Goal: Task Accomplishment & Management: Use online tool/utility

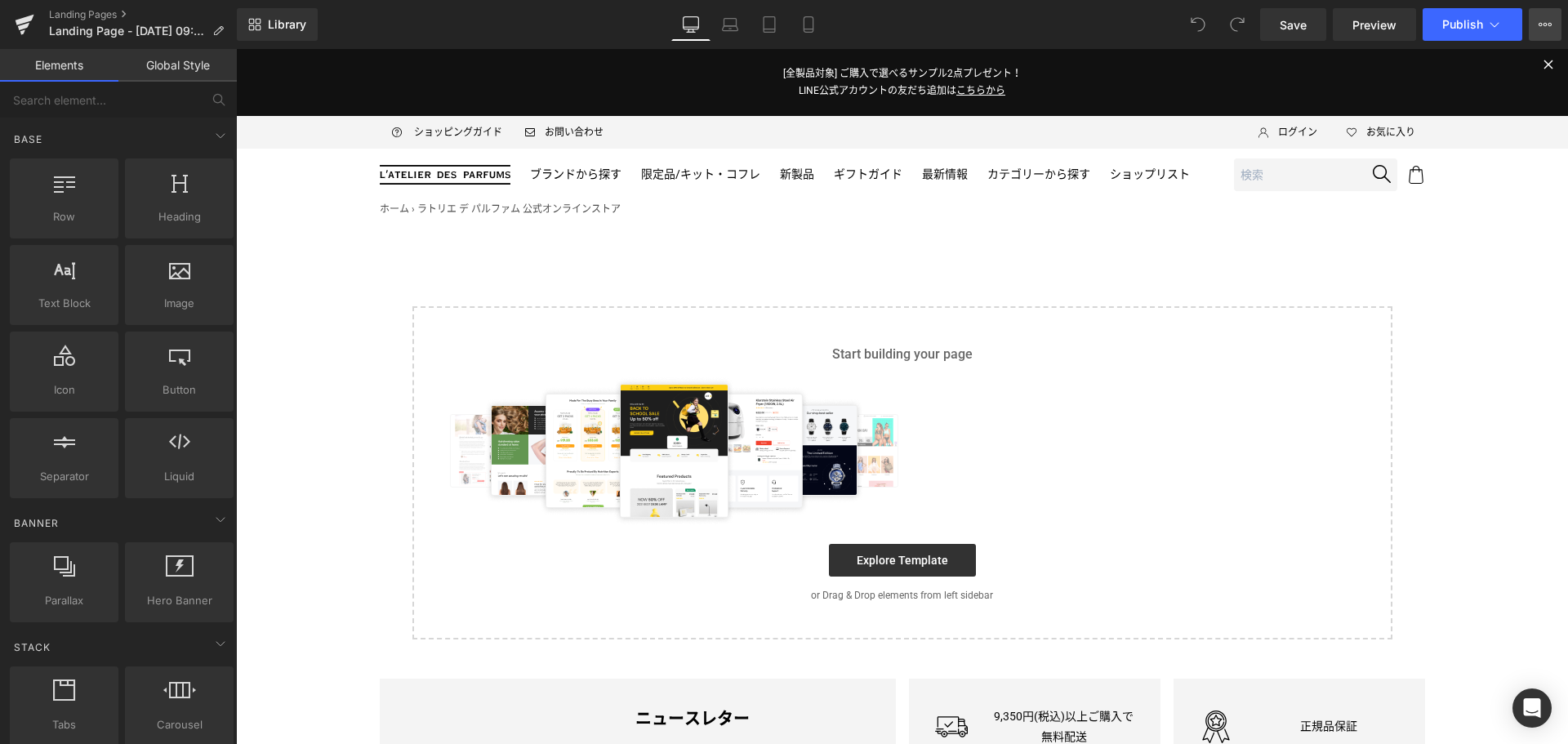
click at [1543, 24] on icon at bounding box center [1545, 24] width 5 height 4
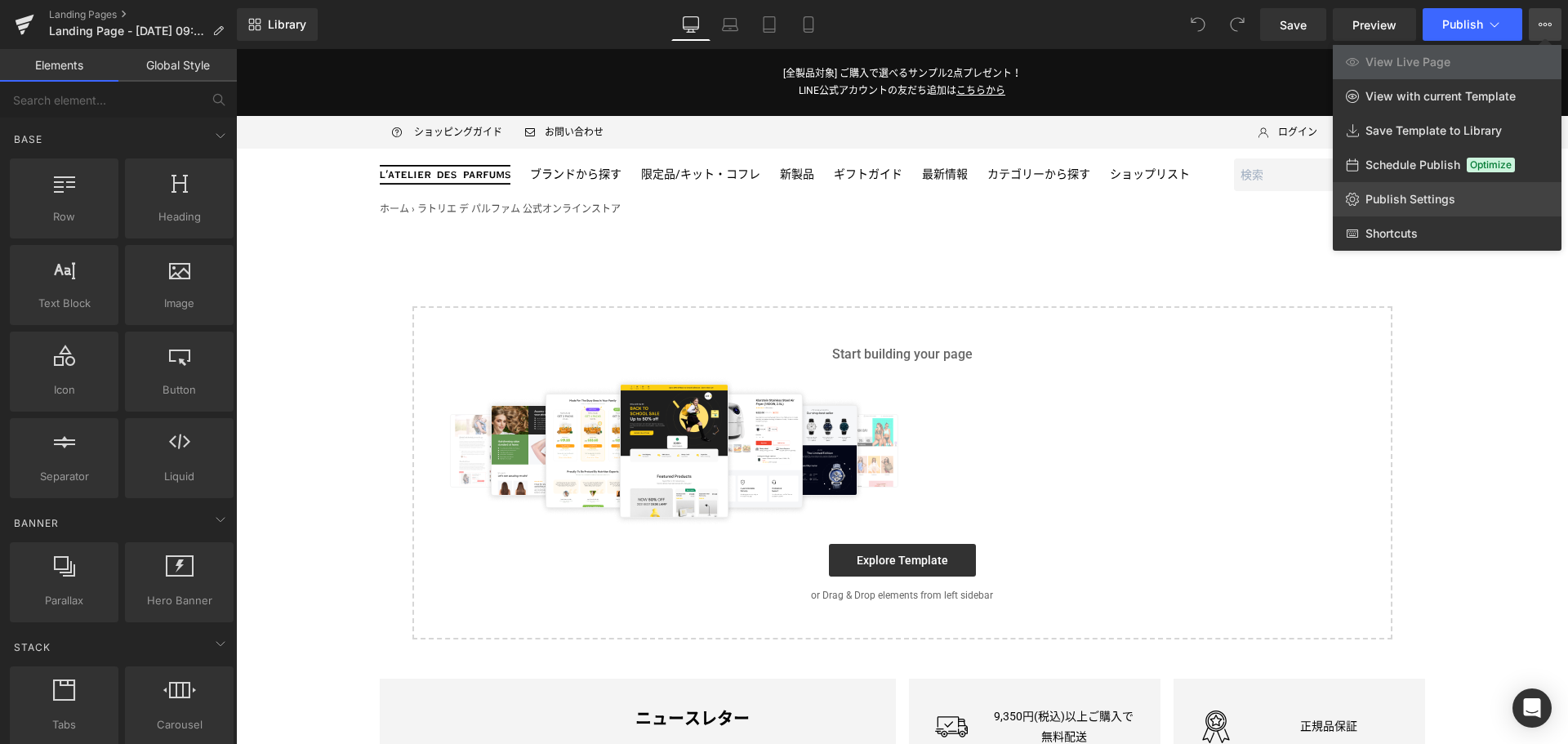
click at [1459, 212] on link "Publish Settings" at bounding box center [1446, 199] width 229 height 34
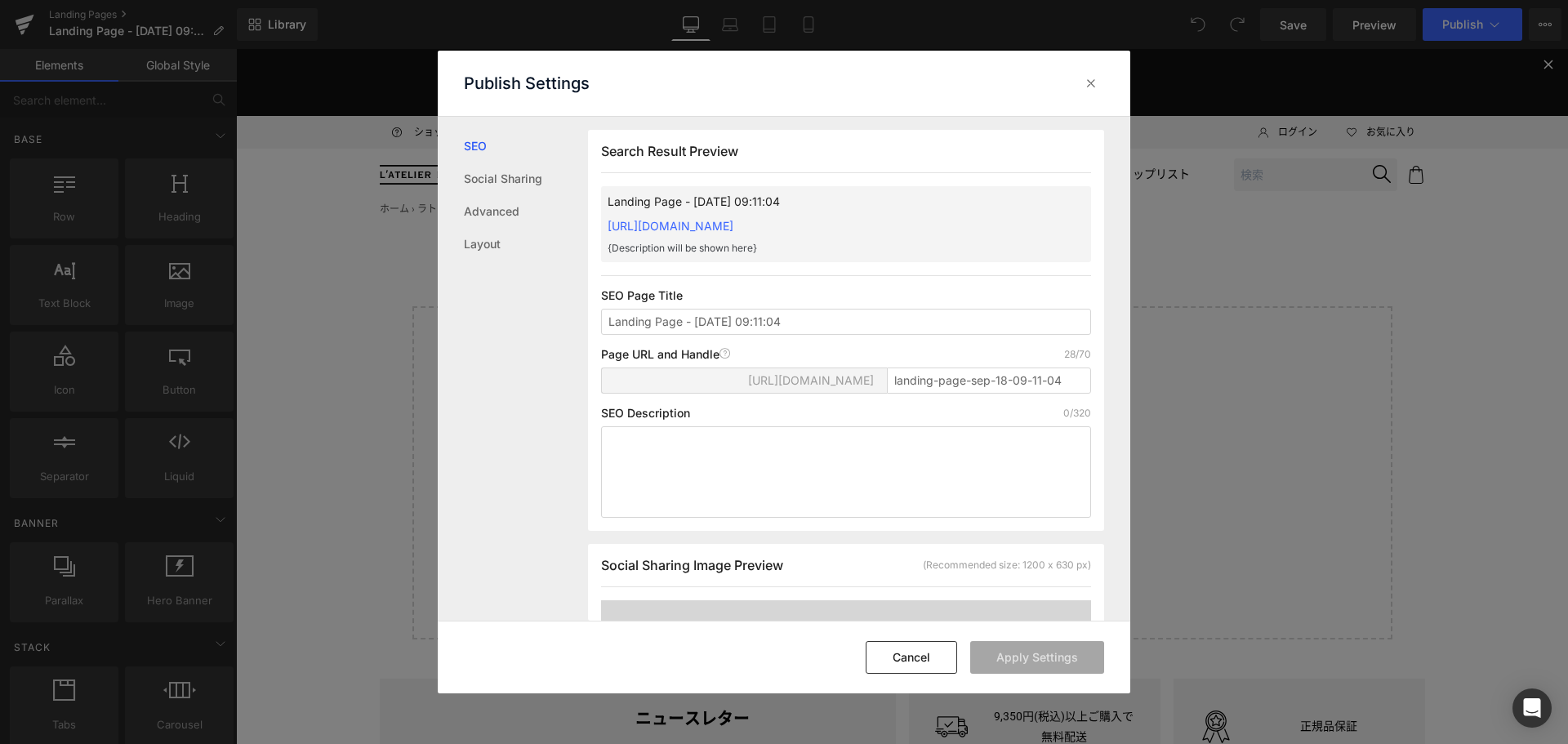
scroll to position [1, 0]
drag, startPoint x: 1075, startPoint y: 386, endPoint x: 538, endPoint y: 469, distance: 543.4
click at [538, 469] on div "SEO Social Sharing Advanced Layout Search Result Preview Landing Page - [DATE] …" at bounding box center [784, 369] width 692 height 504
paste input "salon-de-parfum_2025-isetan"
type input "salon-de-parfum_2025-isetan"
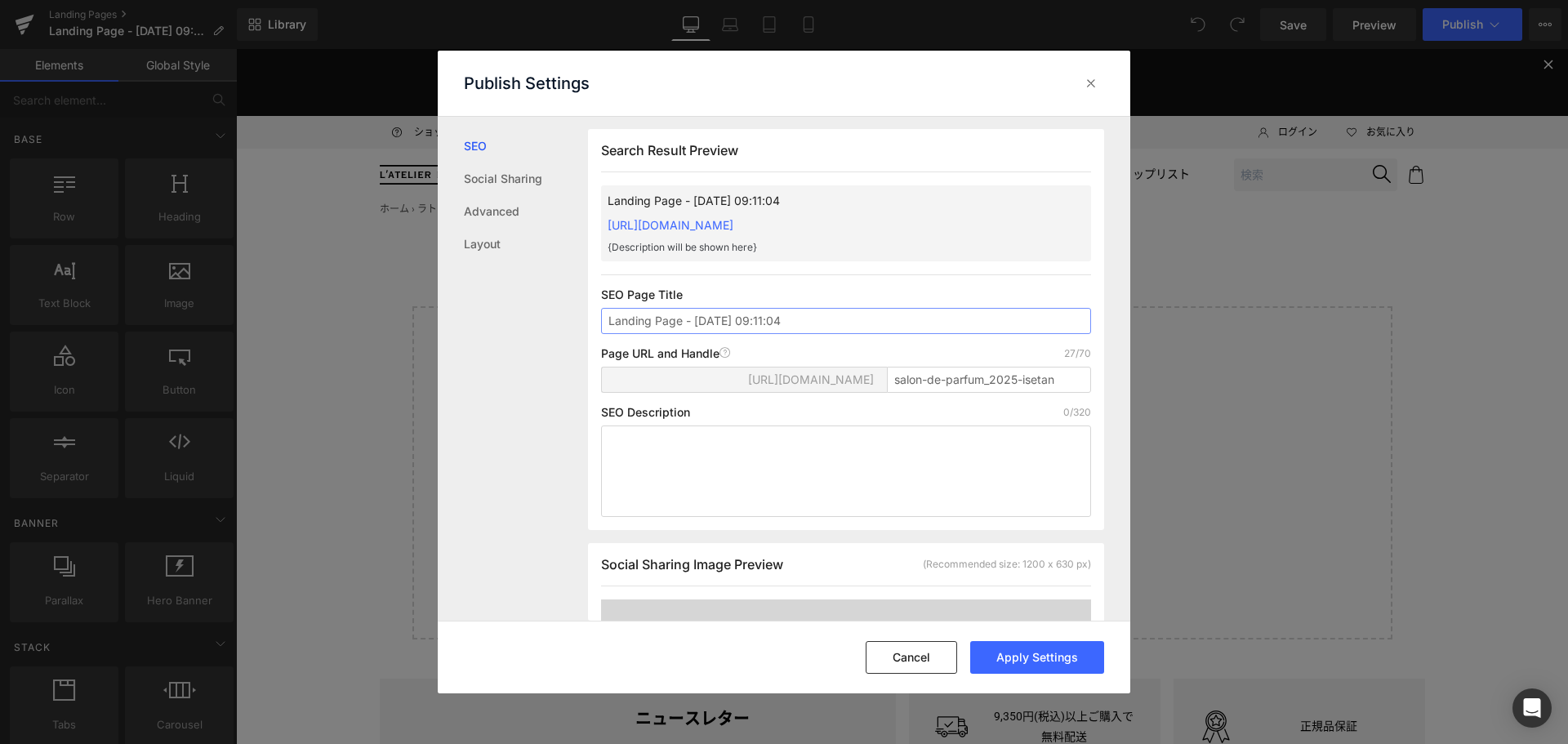
drag, startPoint x: 832, startPoint y: 314, endPoint x: 418, endPoint y: 347, distance: 415.3
click at [418, 347] on div "Publish Settings SEO Social Sharing Advanced Layout Search Result Preview Landi…" at bounding box center [784, 372] width 1568 height 744
type input "S"
type input "SALON DE PARFUM 2025（サロン ド パルファン 2025）"
click at [1053, 661] on button "Apply Settings" at bounding box center [1037, 657] width 134 height 33
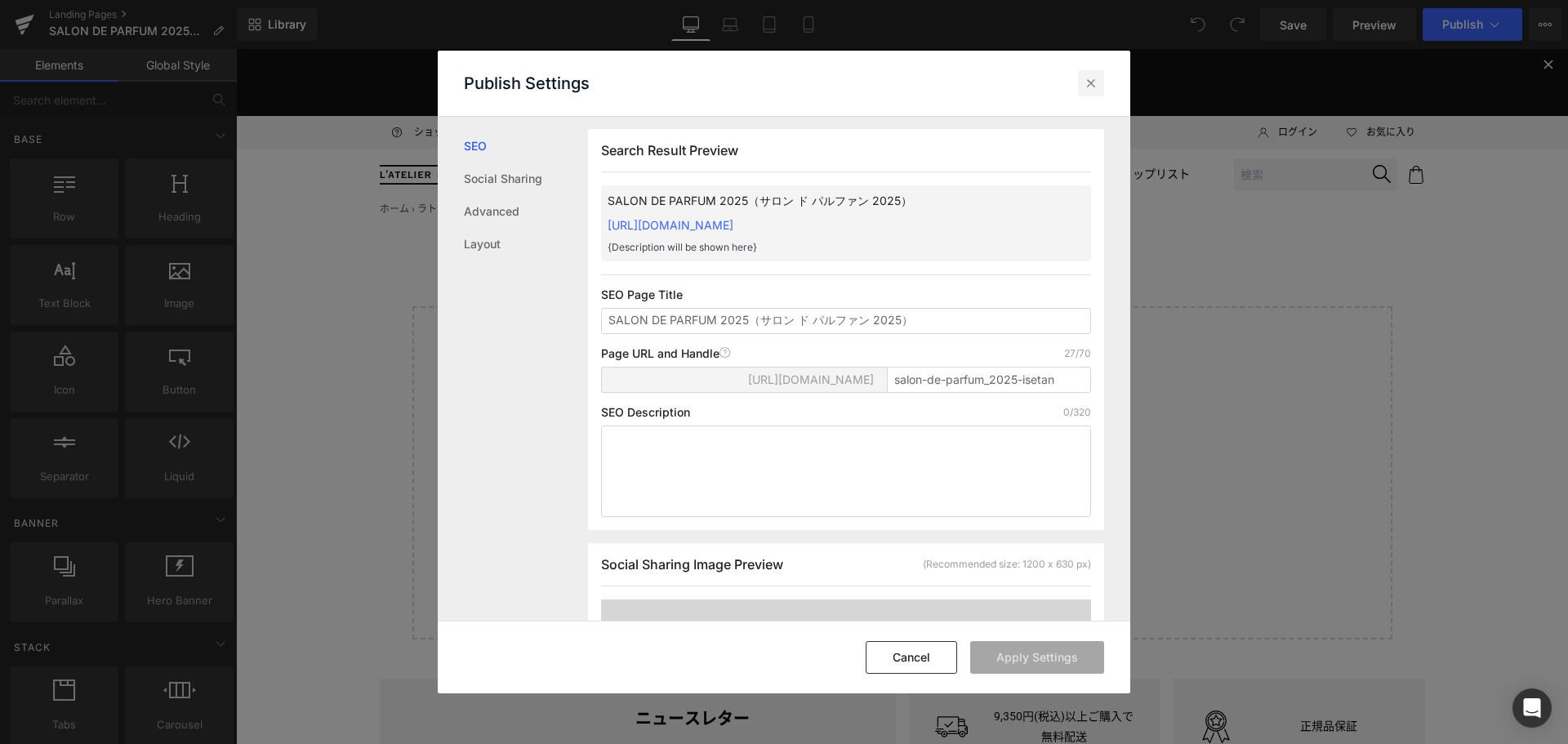
click at [1090, 85] on icon at bounding box center [1091, 83] width 16 height 16
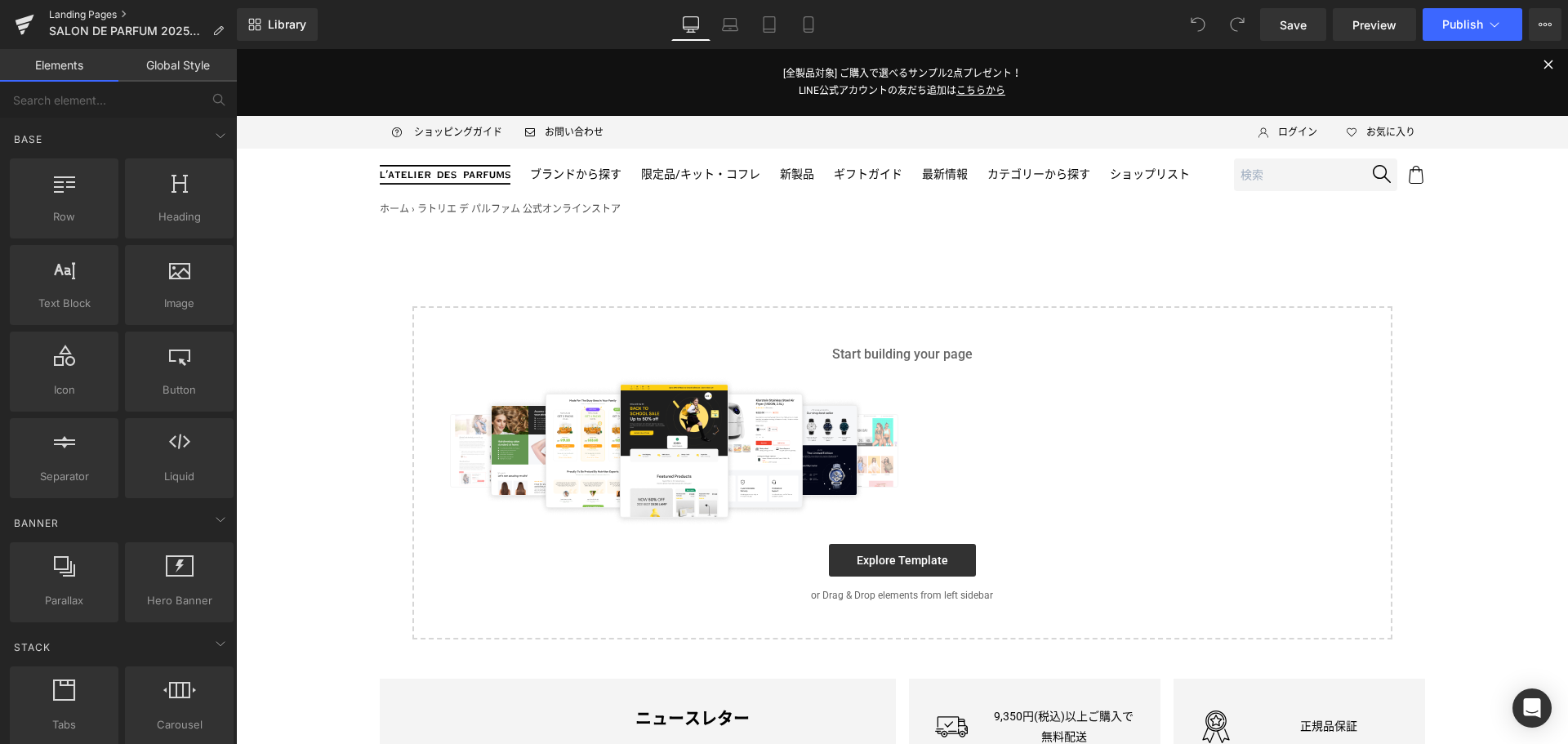
click at [93, 15] on link "Landing Pages" at bounding box center [143, 14] width 188 height 13
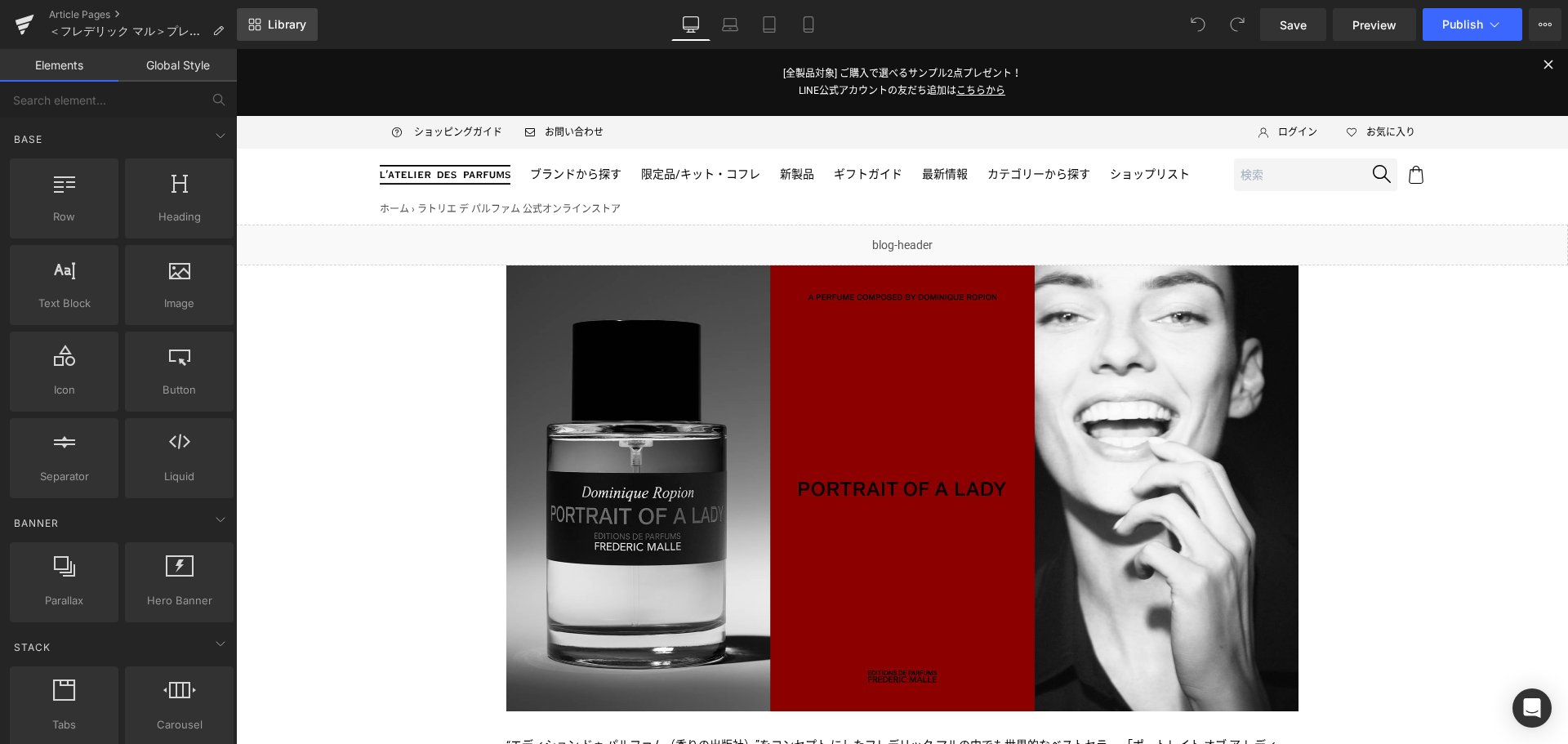
click at [280, 27] on span "Library" at bounding box center [286, 24] width 38 height 14
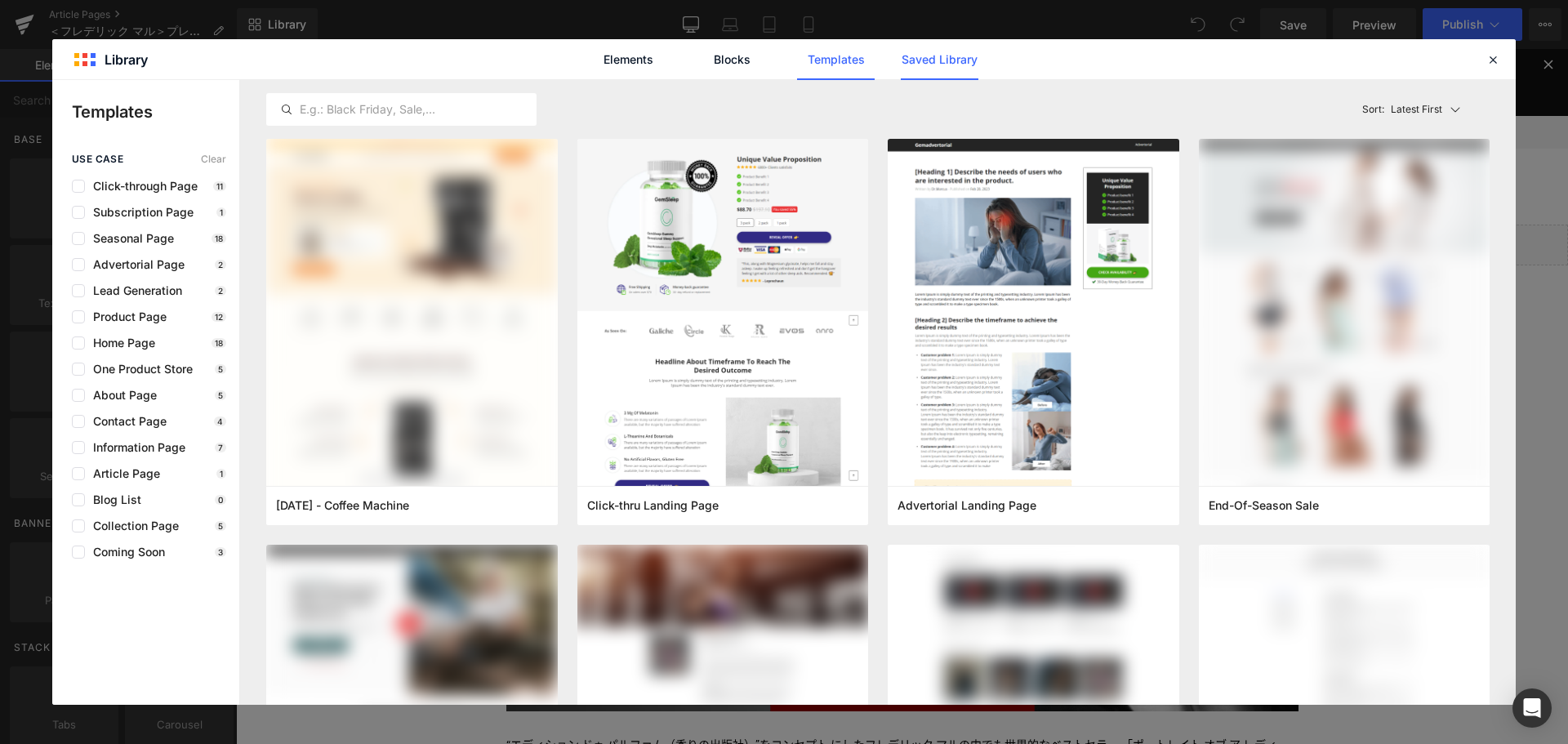
click at [947, 57] on link "Saved Library" at bounding box center [939, 59] width 78 height 41
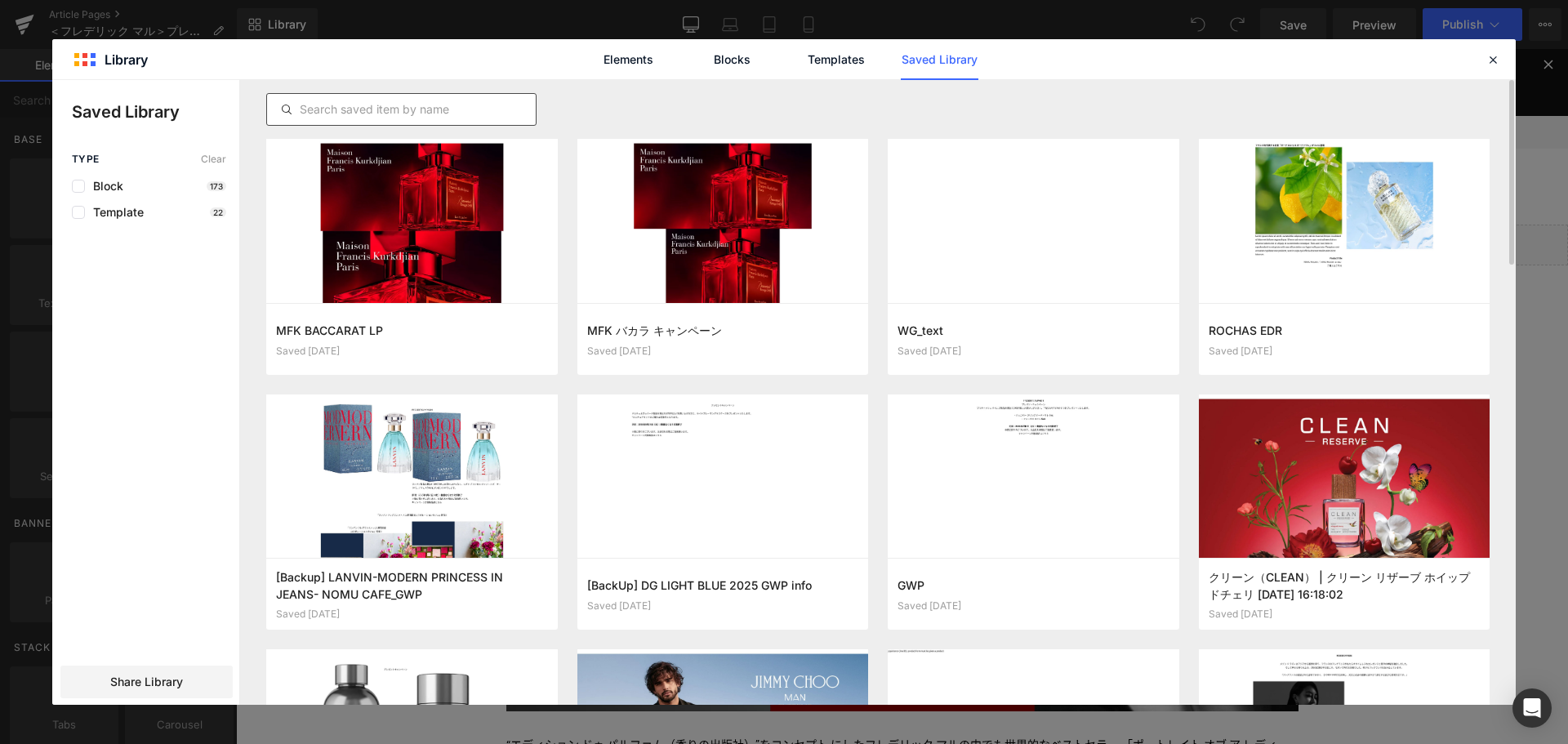
click at [409, 105] on input "text" at bounding box center [400, 109] width 268 height 20
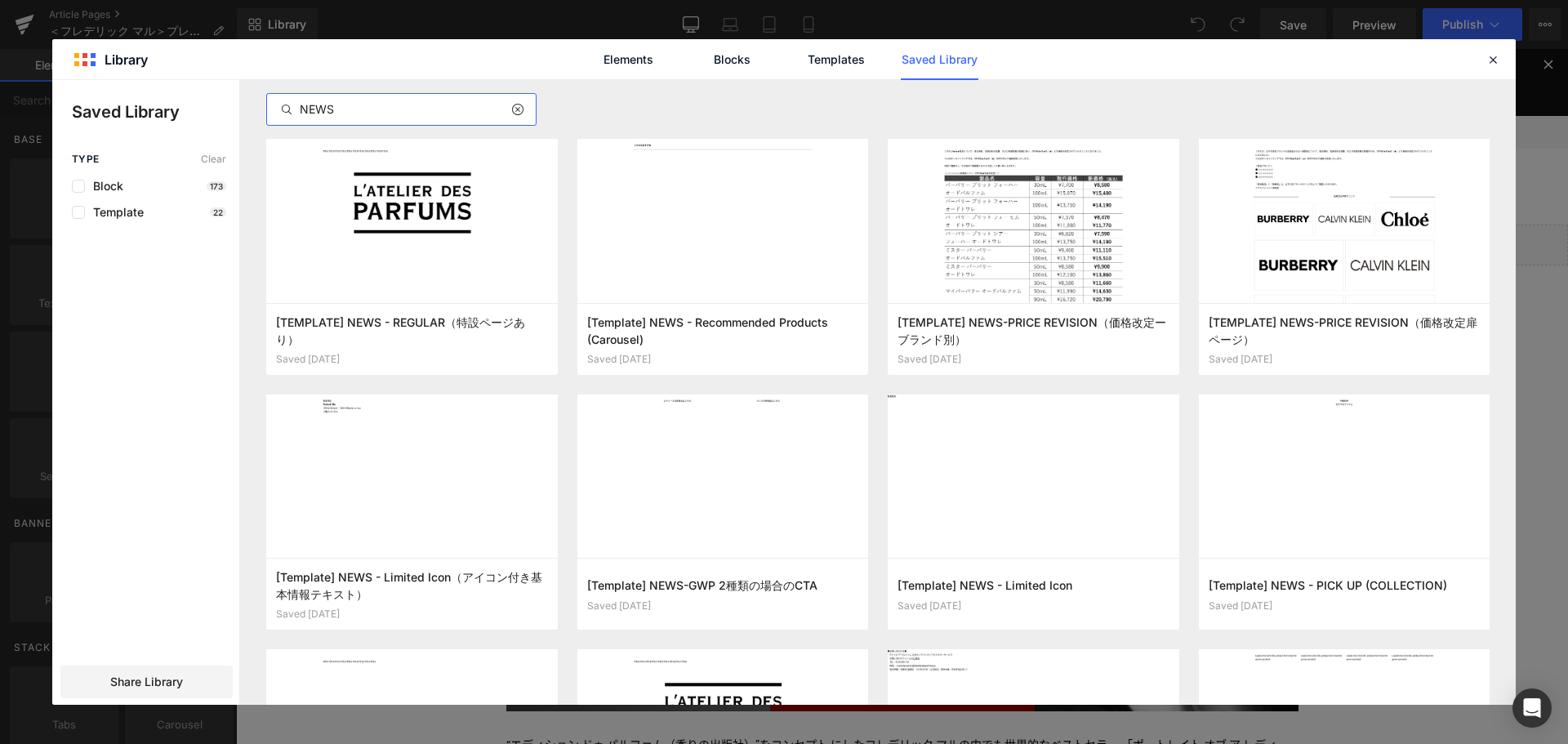
drag, startPoint x: 430, startPoint y: 109, endPoint x: 132, endPoint y: 140, distance: 299.6
click at [132, 140] on div "Saved Library Type Clear Block 173 Template 22 Share Library NEWS [TEMPLATE] NE…" at bounding box center [784, 392] width 1463 height 625
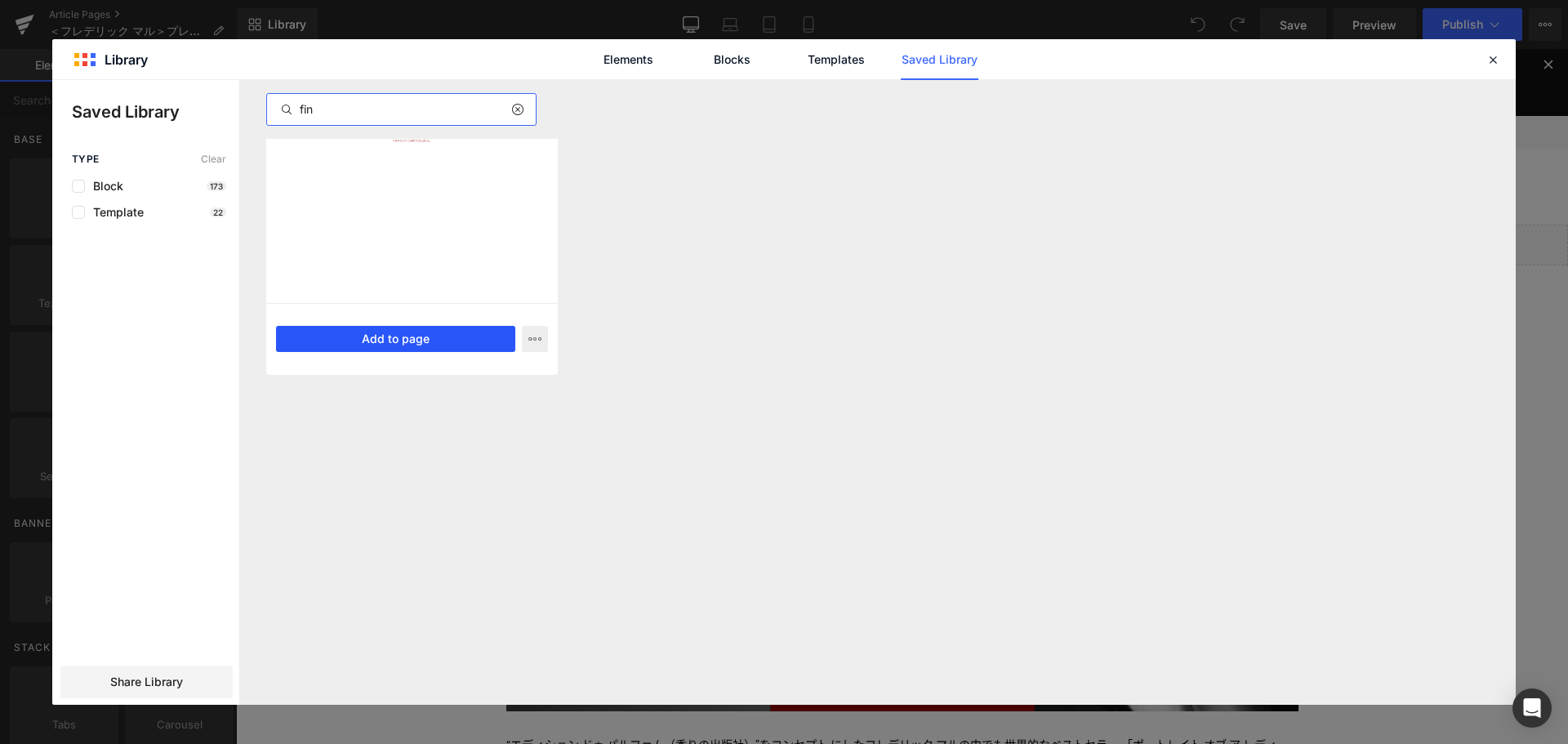
type input "fin"
click at [429, 334] on button "Add to page" at bounding box center [395, 338] width 239 height 26
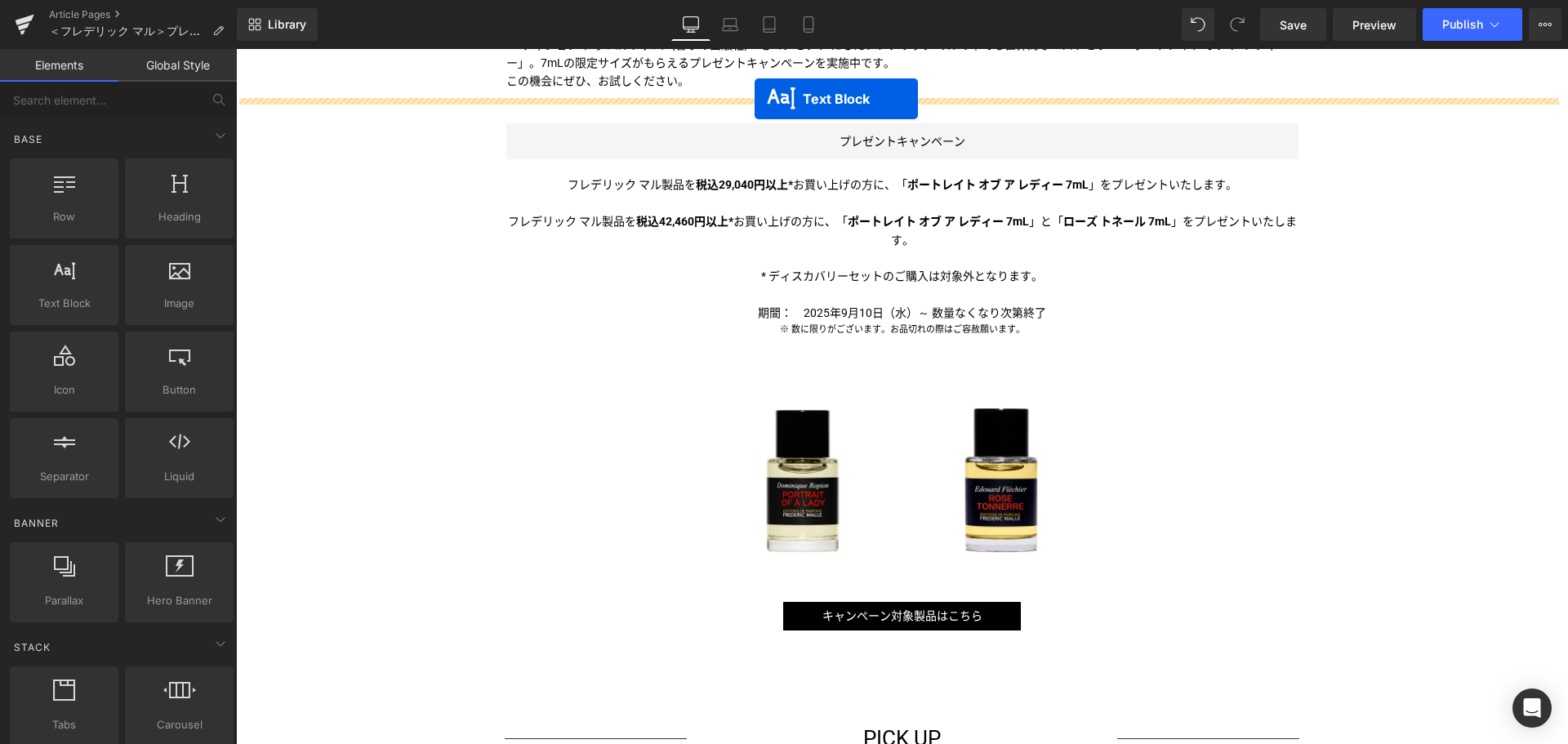
scroll to position [651, 0]
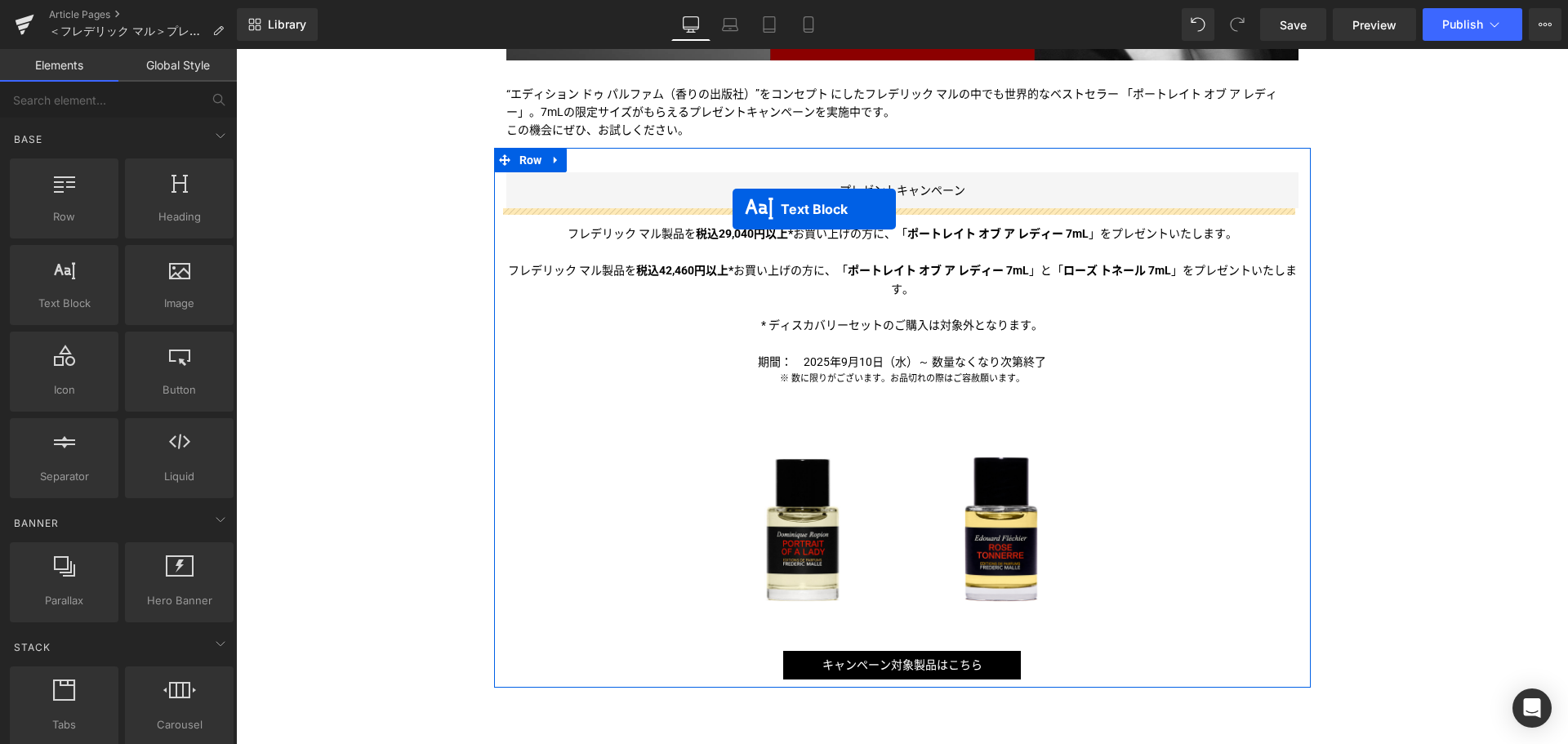
drag, startPoint x: 850, startPoint y: 523, endPoint x: 732, endPoint y: 209, distance: 335.4
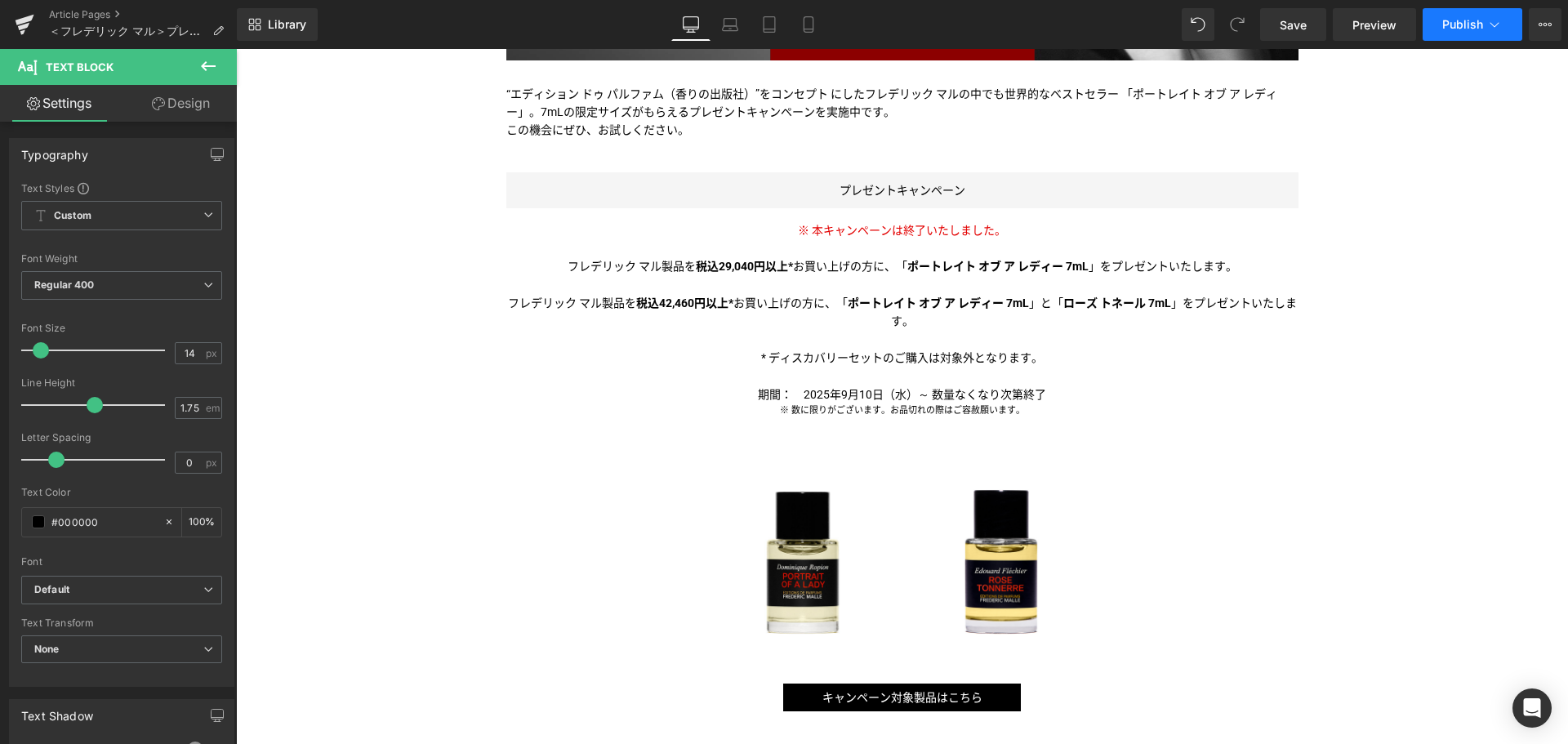
click at [1460, 29] on span "Publish" at bounding box center [1461, 24] width 41 height 13
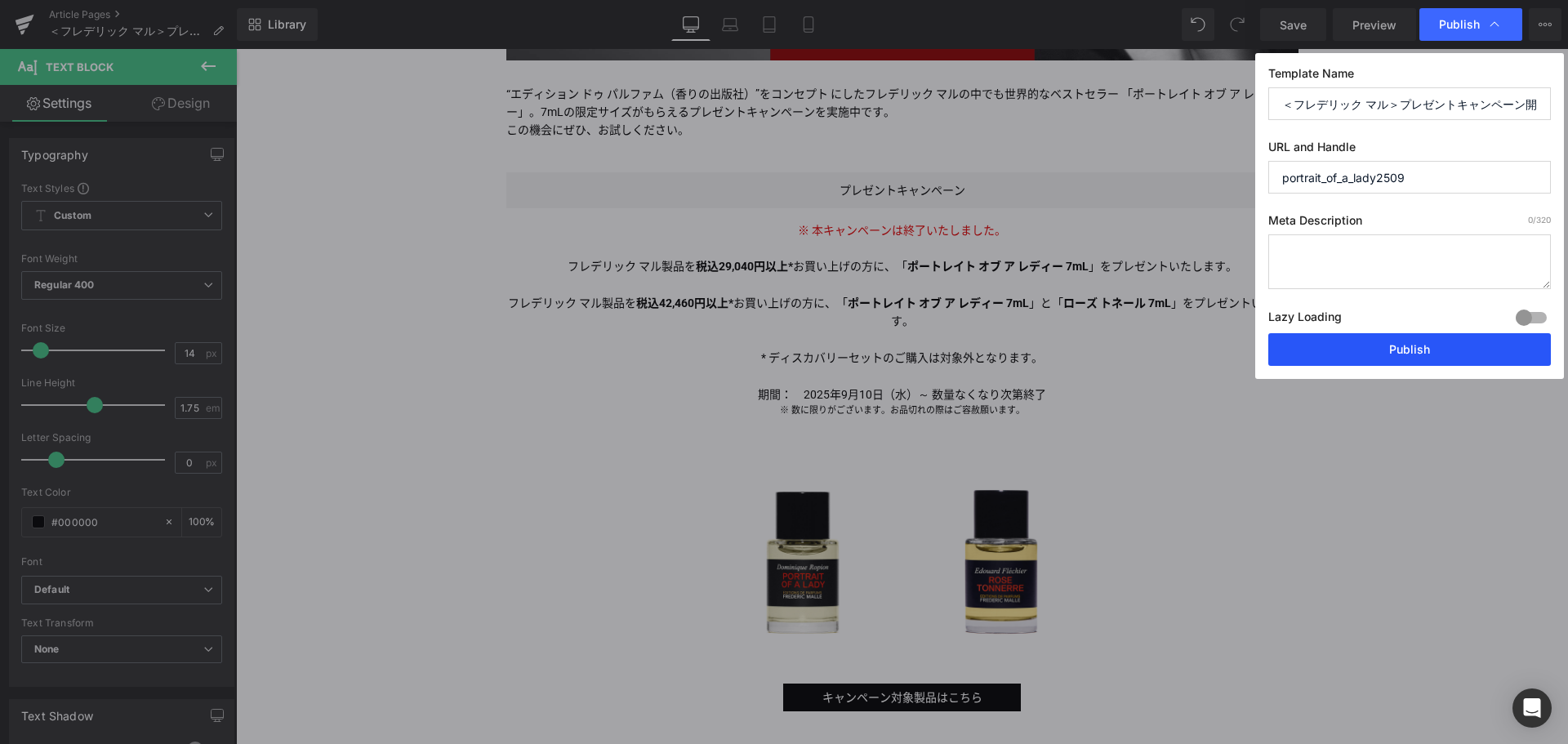
click at [1435, 344] on button "Publish" at bounding box center [1409, 350] width 283 height 33
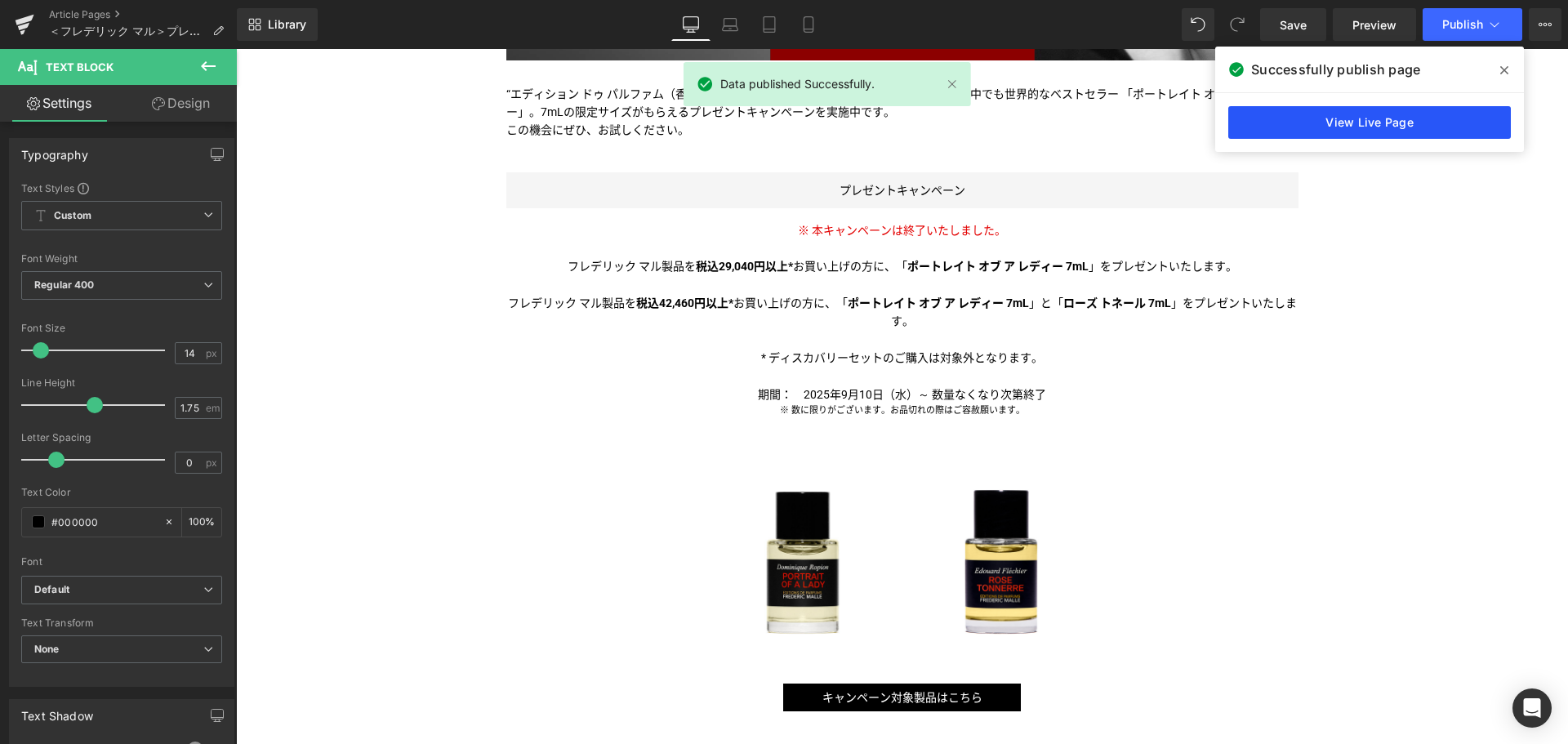
click at [1341, 127] on link "View Live Page" at bounding box center [1369, 122] width 283 height 33
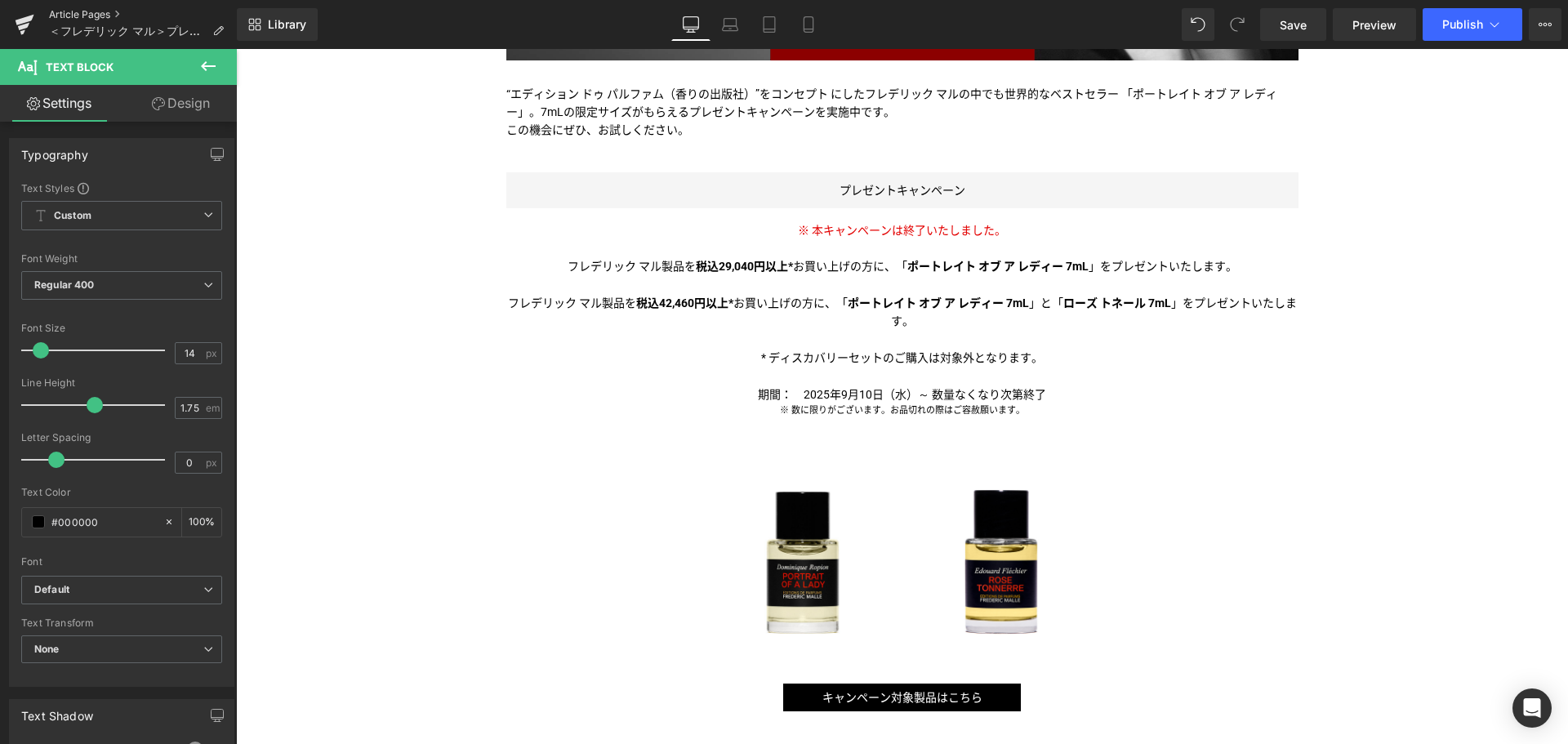
click at [110, 13] on link "Article Pages" at bounding box center [143, 14] width 188 height 13
